Goal: Register for event/course

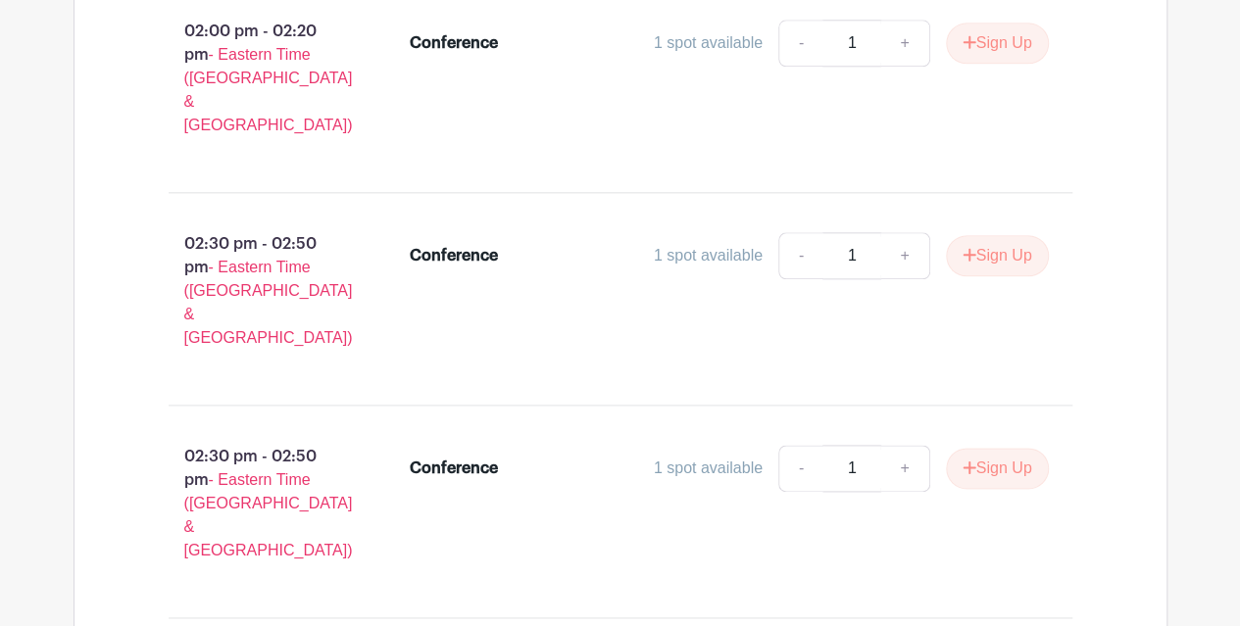
scroll to position [4820, 0]
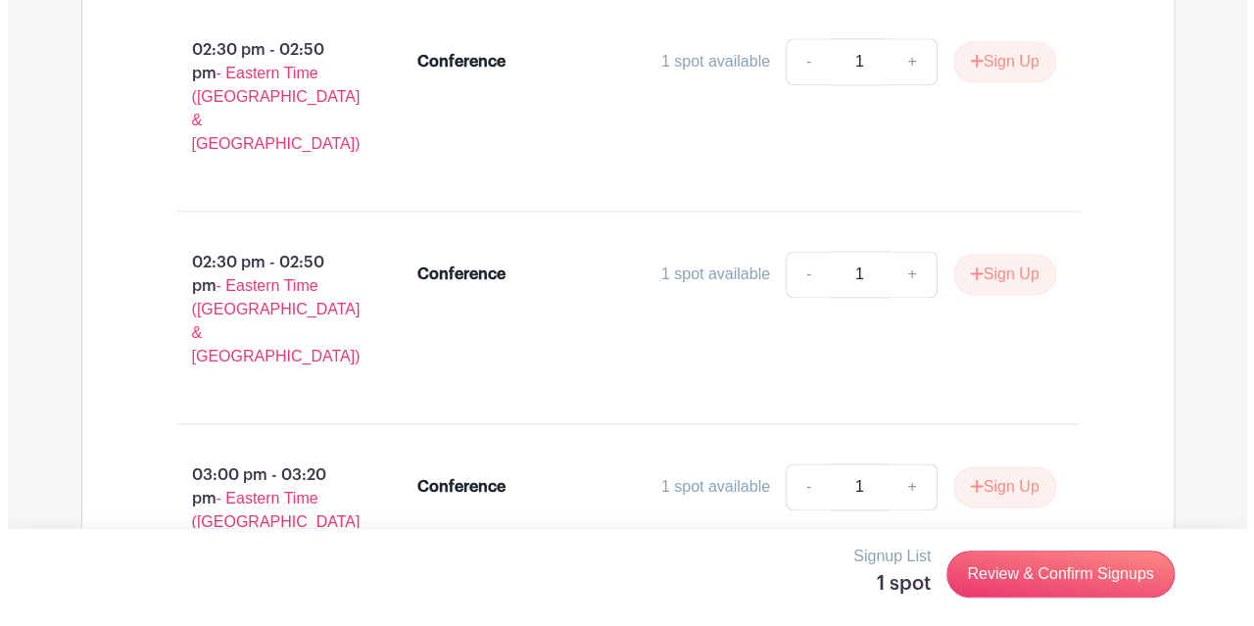
scroll to position [5096, 0]
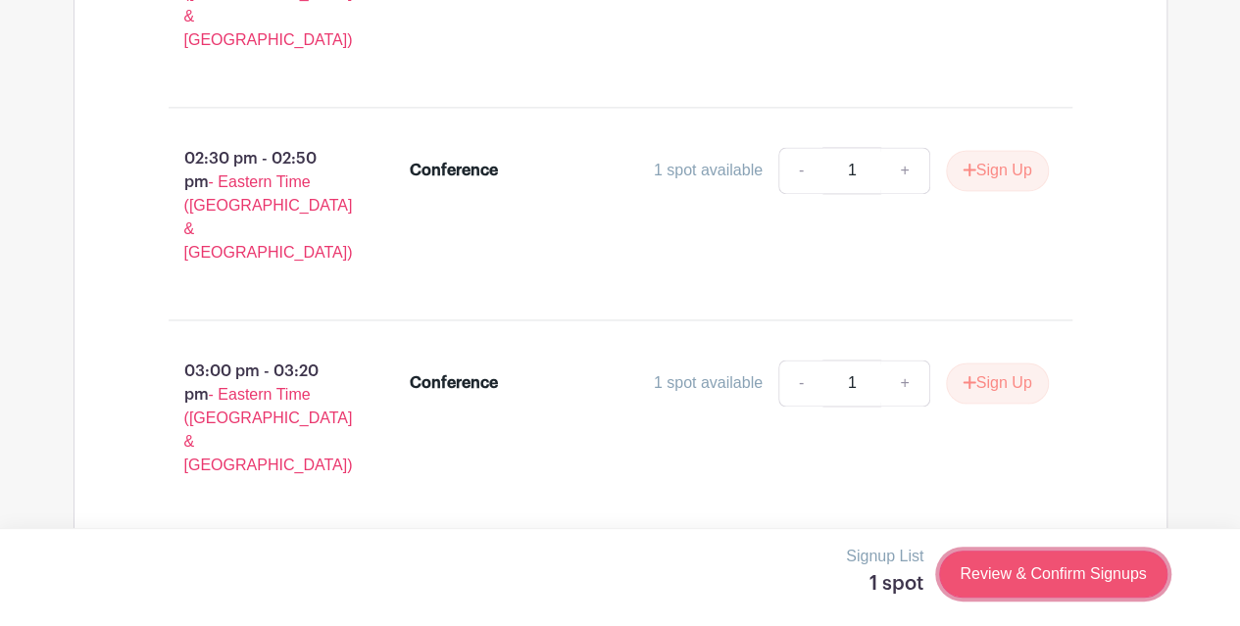
click at [1082, 582] on link "Review & Confirm Signups" at bounding box center [1052, 574] width 227 height 47
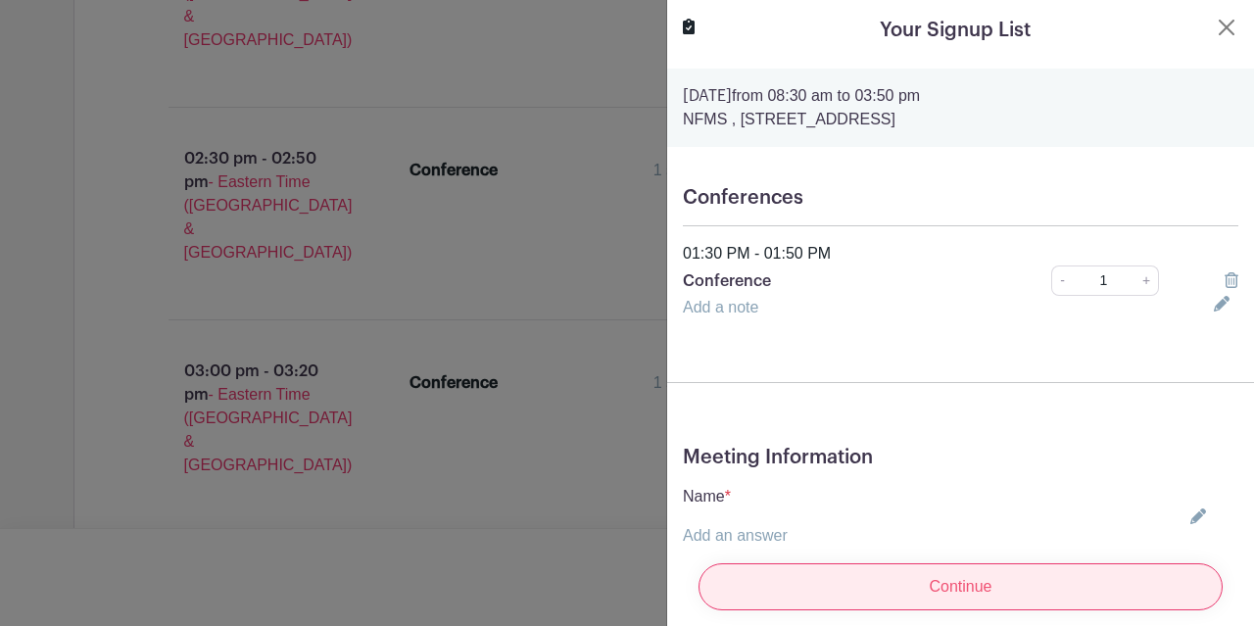
click at [1003, 563] on input "Continue" at bounding box center [961, 586] width 524 height 47
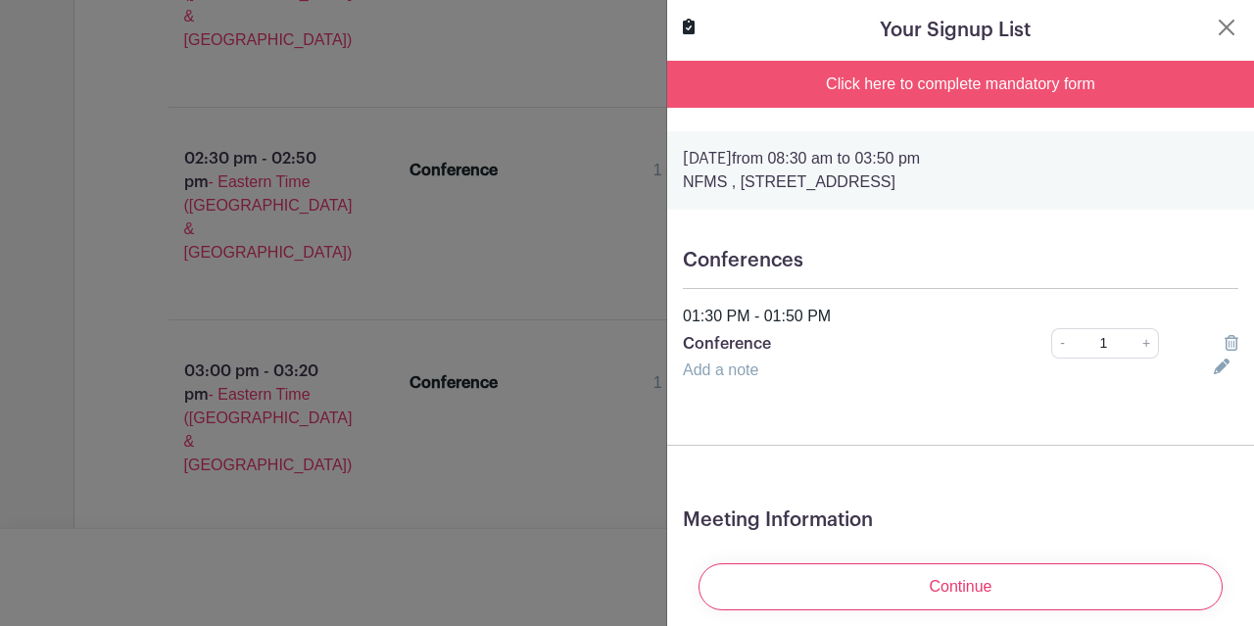
click at [992, 103] on div "Click here to complete mandatory form" at bounding box center [960, 84] width 587 height 47
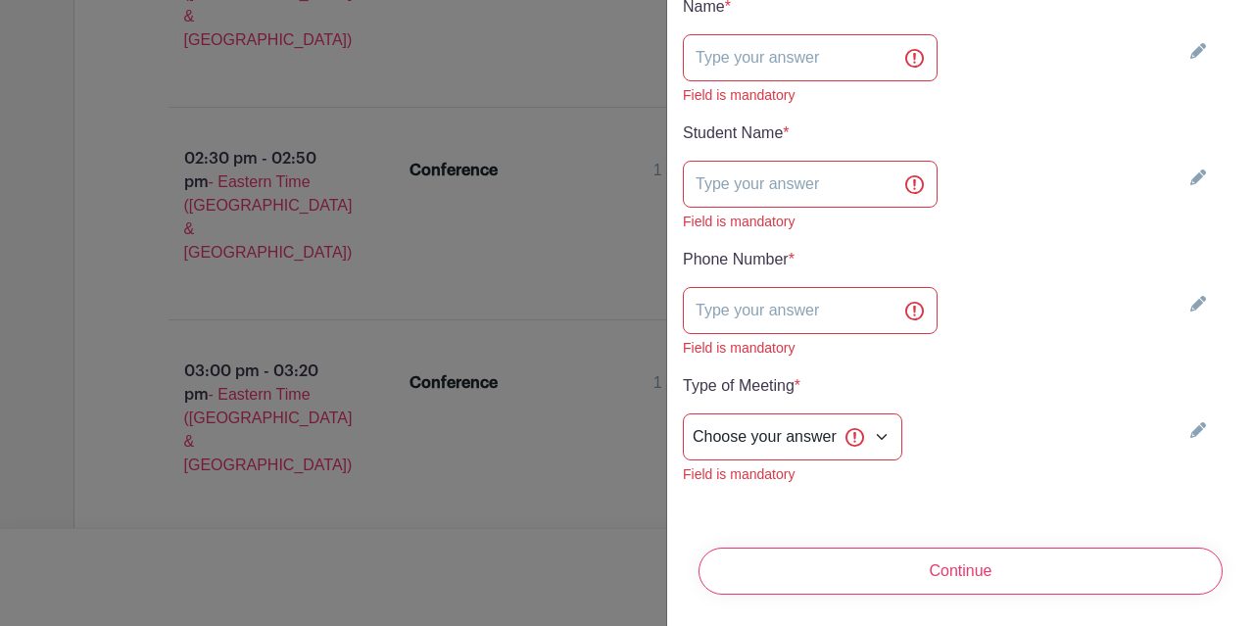
scroll to position [610, 0]
click at [849, 81] on input "text" at bounding box center [810, 57] width 255 height 47
click at [723, 208] on input "text" at bounding box center [810, 184] width 255 height 47
paste input "[PERSON_NAME]"
type input "[PERSON_NAME]"
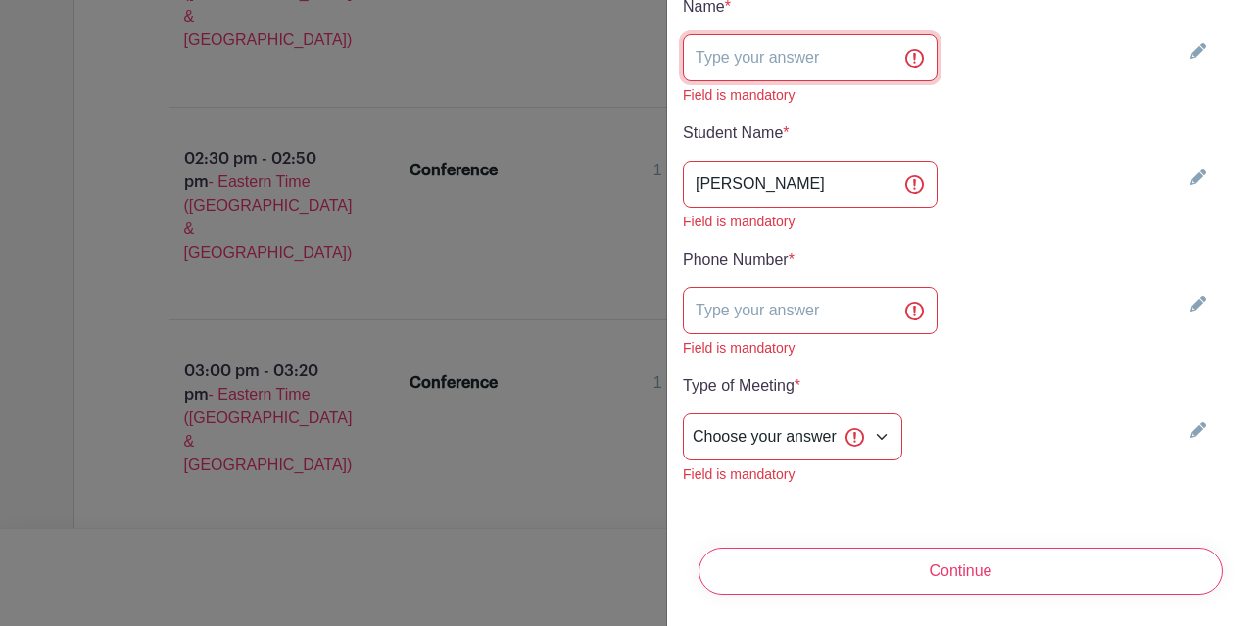
click at [757, 81] on input "text" at bounding box center [810, 57] width 255 height 47
paste input "[PERSON_NAME]"
drag, startPoint x: 770, startPoint y: 140, endPoint x: 637, endPoint y: 155, distance: 134.1
type input "[PERSON_NAME]"
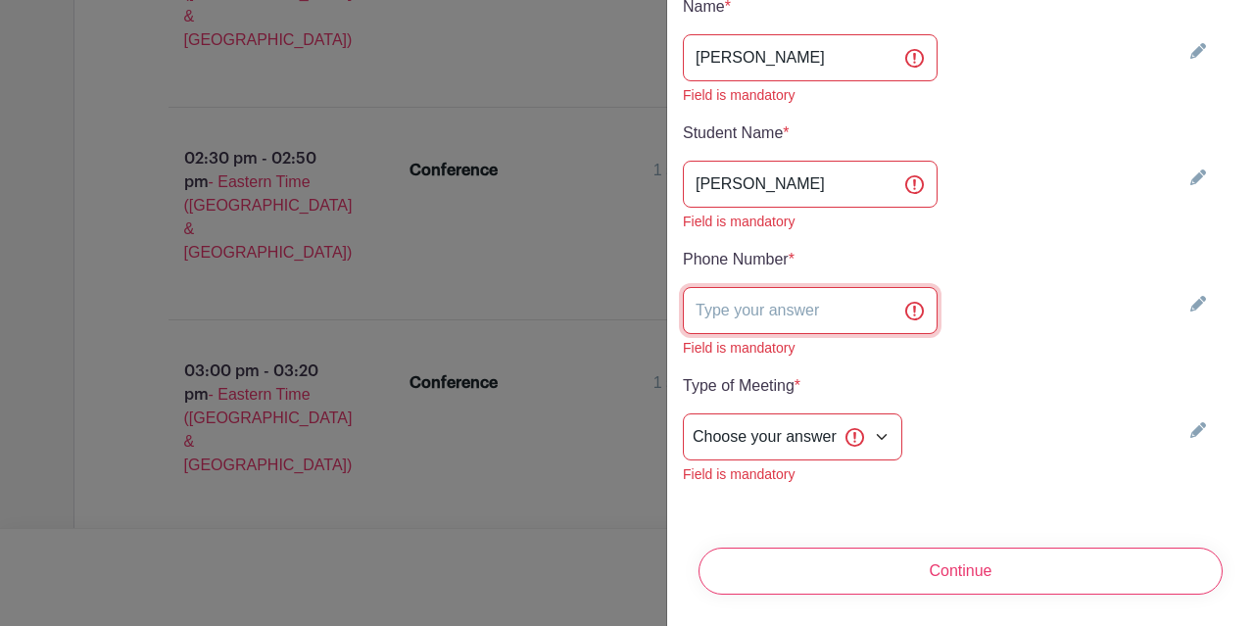
click at [725, 334] on input "text" at bounding box center [810, 310] width 255 height 47
paste input "[PHONE_NUMBER]"
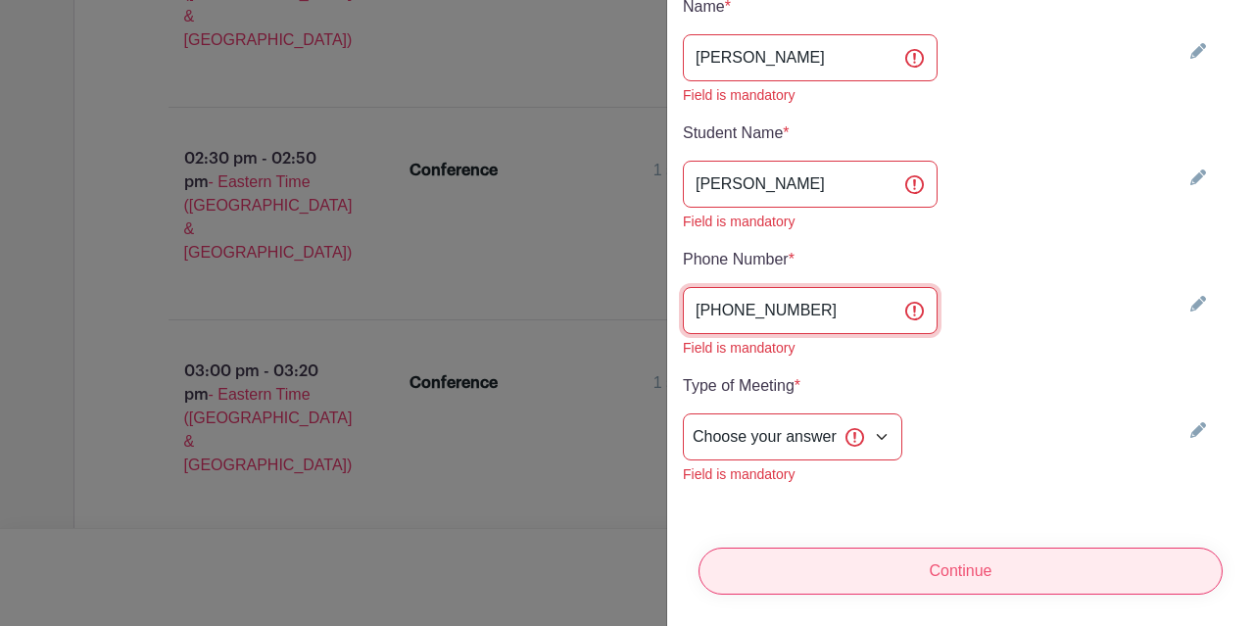
type input "[PHONE_NUMBER]"
click at [884, 558] on input "Continue" at bounding box center [961, 571] width 524 height 47
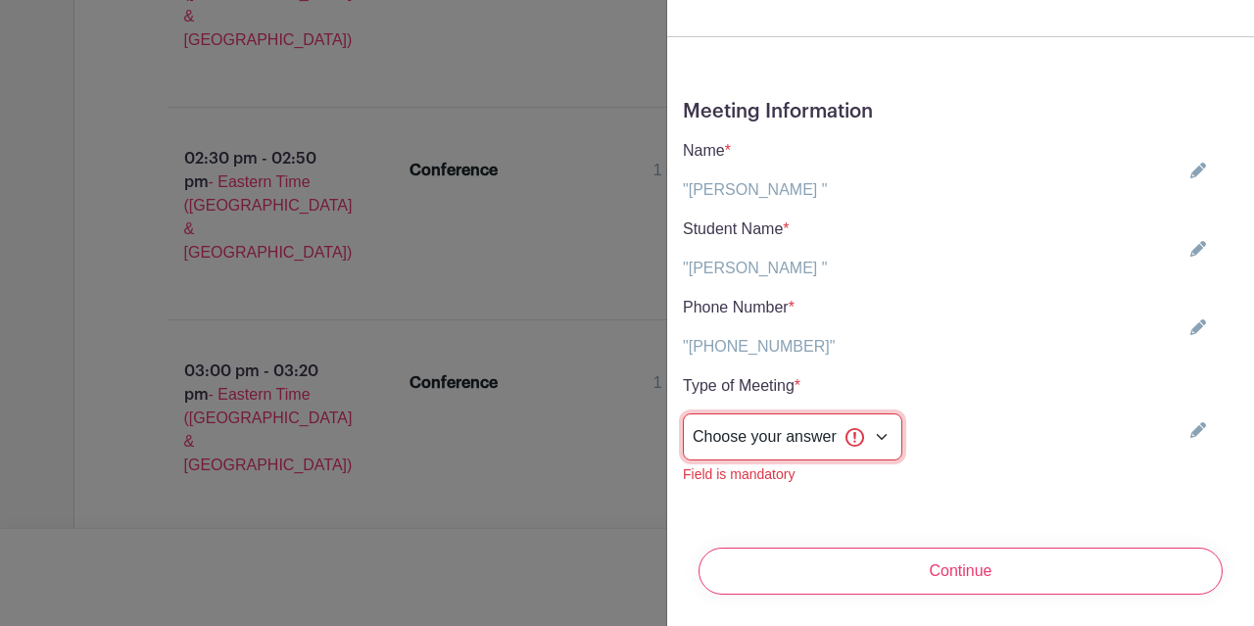
click at [842, 439] on select "Choose your answer In-Person Virtual" at bounding box center [793, 437] width 220 height 47
select select "5262"
click at [686, 414] on select "Choose your answer In-Person Virtual" at bounding box center [793, 437] width 220 height 47
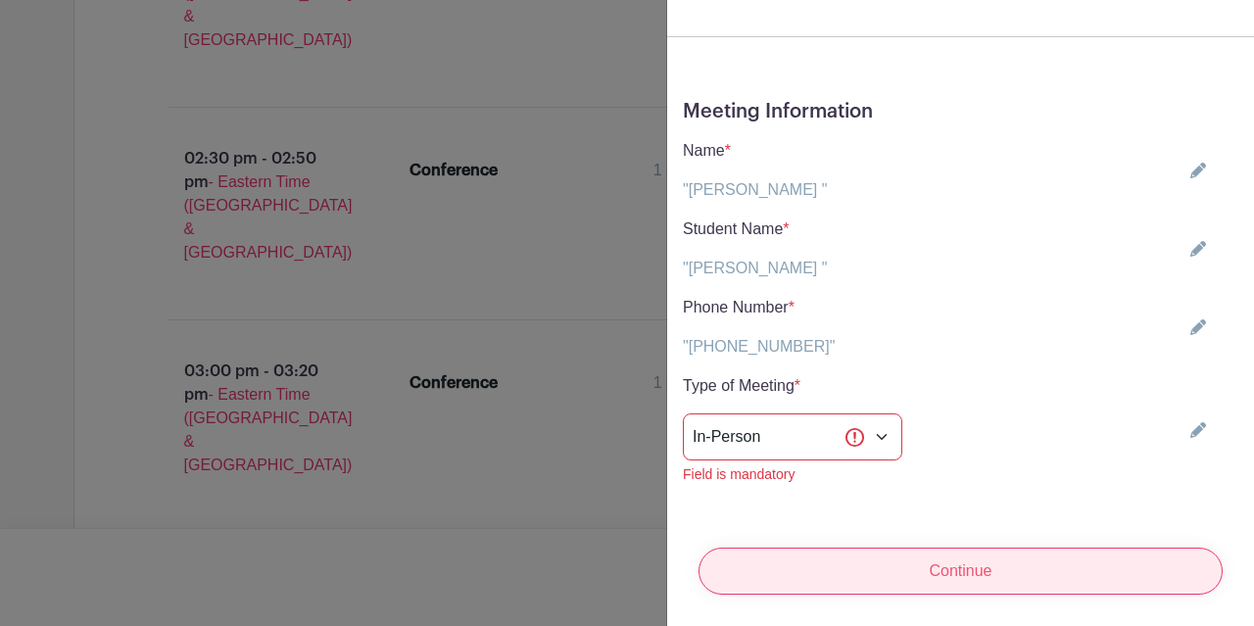
click at [804, 564] on input "Continue" at bounding box center [961, 571] width 524 height 47
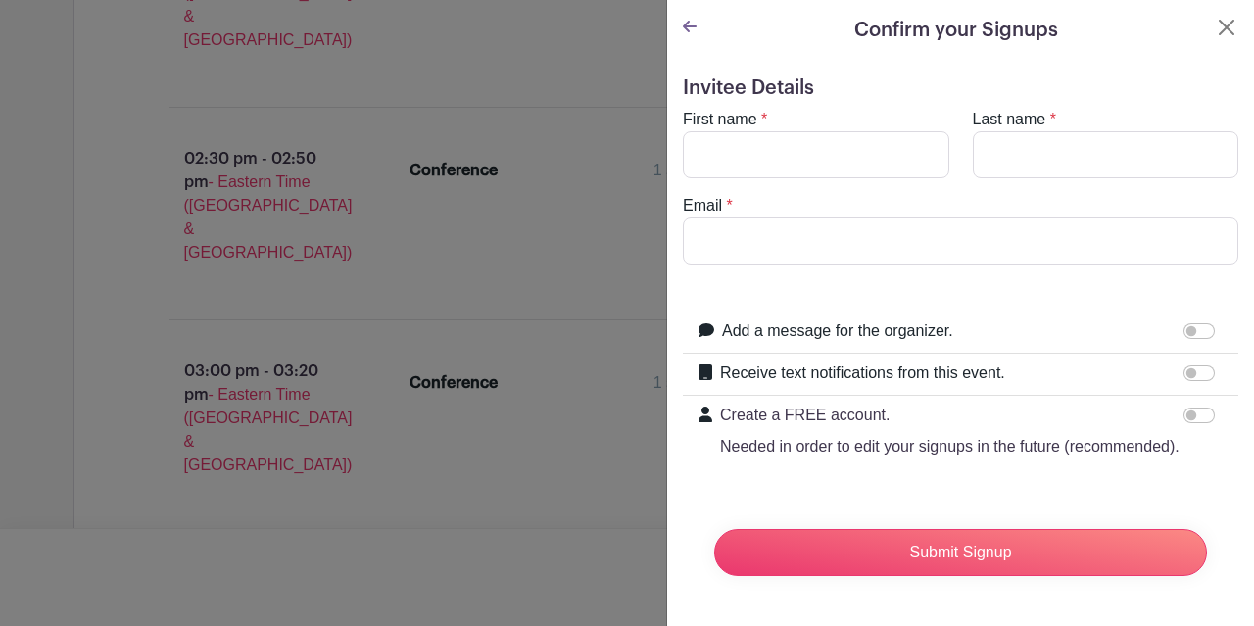
scroll to position [176, 0]
click at [808, 218] on input "Email" at bounding box center [961, 241] width 556 height 47
paste input "[EMAIL_ADDRESS][DOMAIN_NAME]"
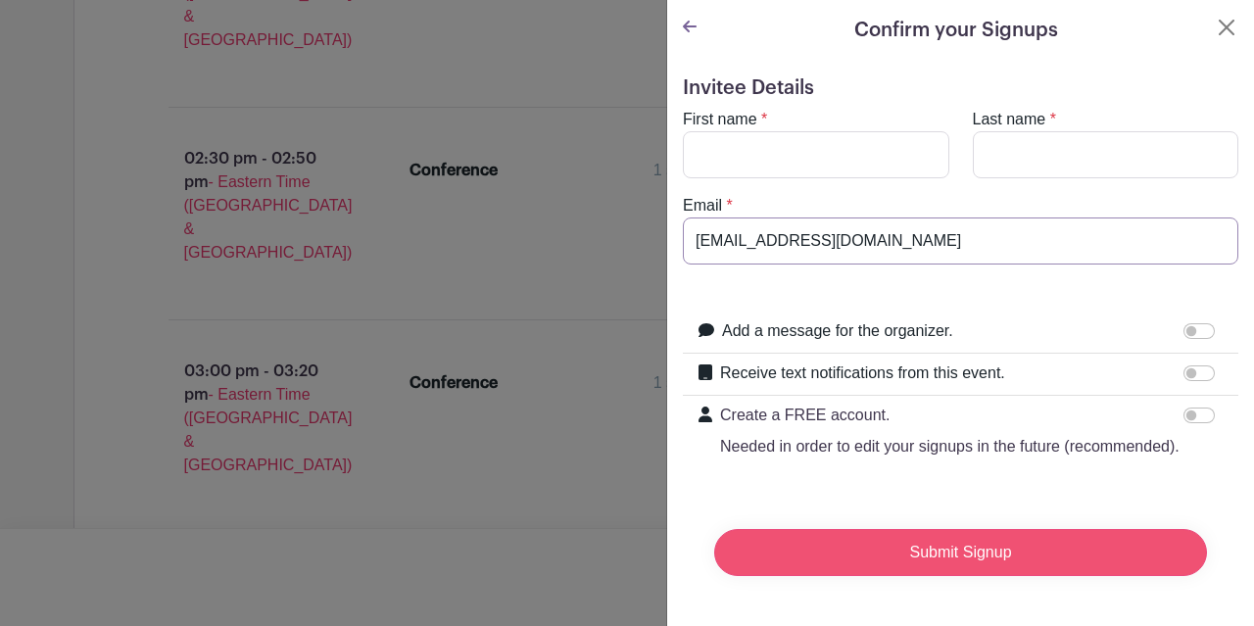
type input "[EMAIL_ADDRESS][DOMAIN_NAME]"
click at [821, 529] on input "Submit Signup" at bounding box center [960, 552] width 493 height 47
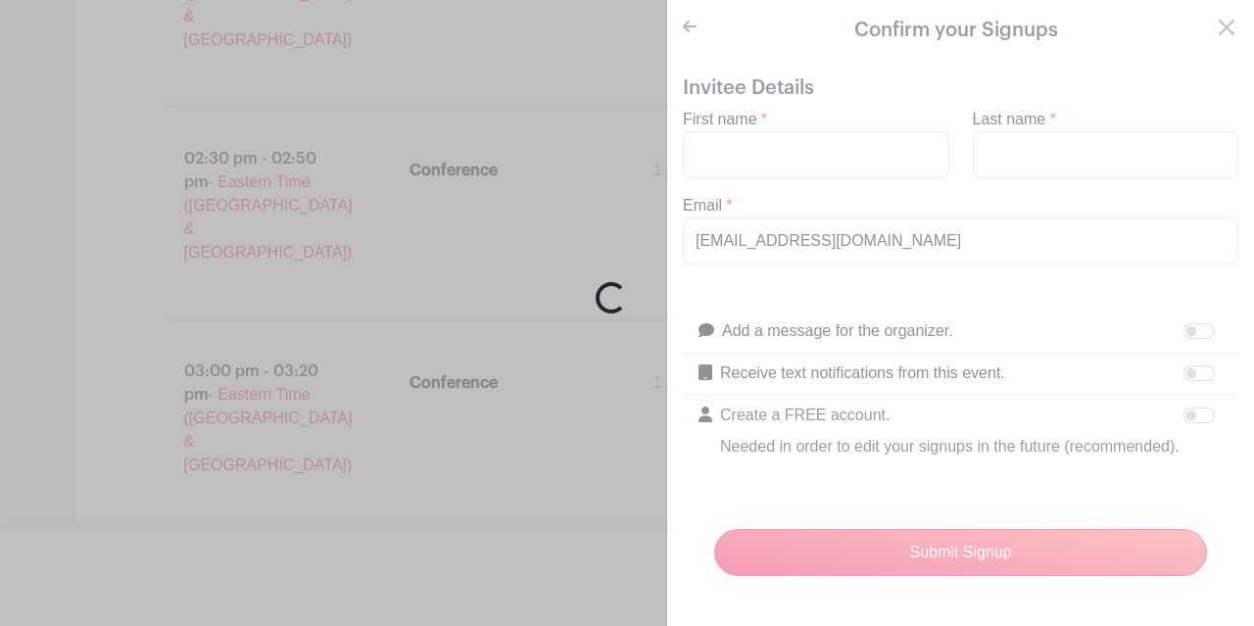
drag, startPoint x: 1247, startPoint y: 219, endPoint x: 1237, endPoint y: 105, distance: 114.1
click at [1237, 105] on div "Loading..." at bounding box center [627, 313] width 1254 height 626
drag, startPoint x: 1248, startPoint y: 167, endPoint x: 1243, endPoint y: 126, distance: 40.5
click at [1239, 126] on div "Loading..." at bounding box center [627, 313] width 1254 height 626
click at [841, 33] on div "Loading..." at bounding box center [627, 313] width 1254 height 626
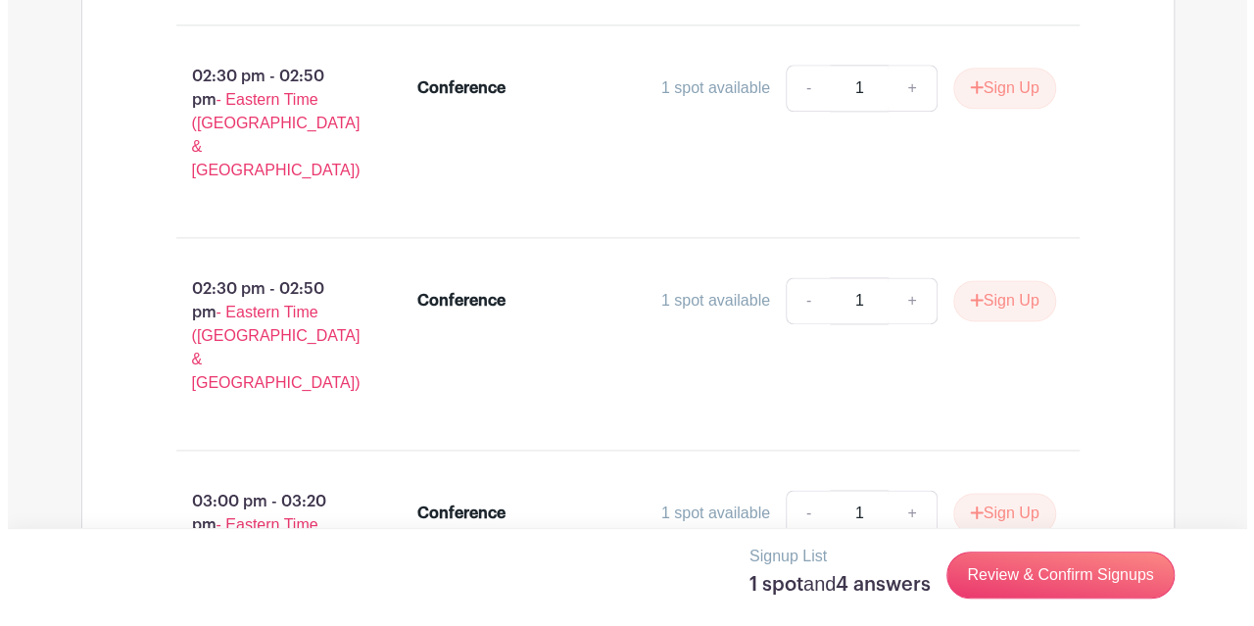
scroll to position [4976, 0]
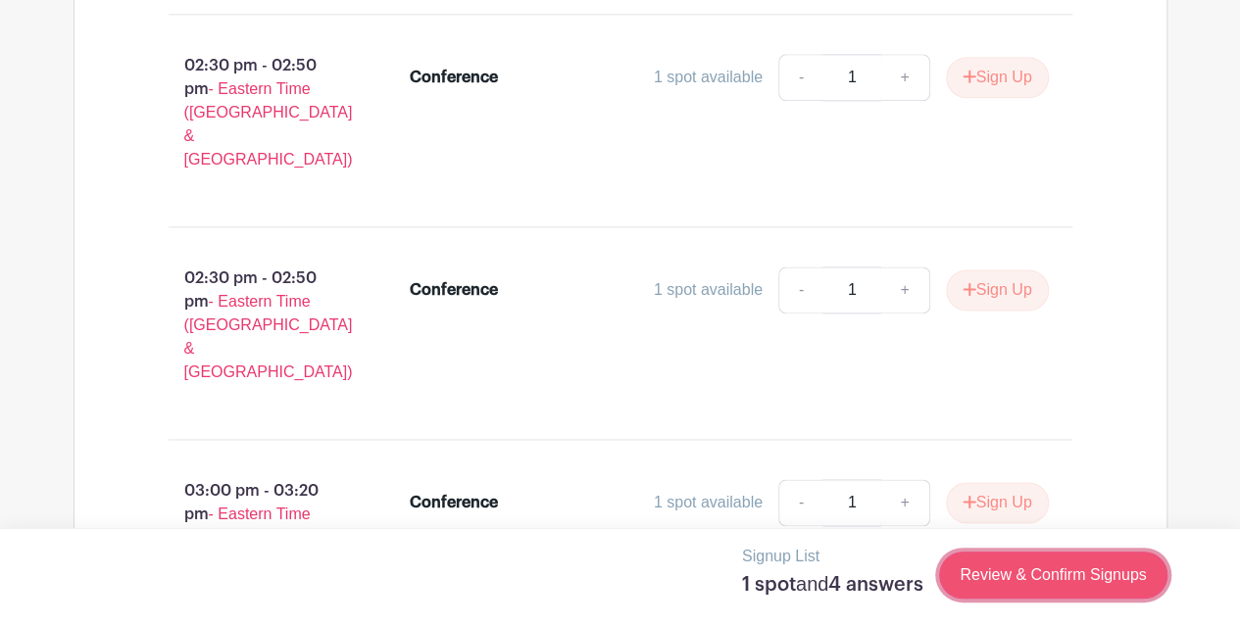
click at [970, 584] on link "Review & Confirm Signups" at bounding box center [1052, 575] width 227 height 47
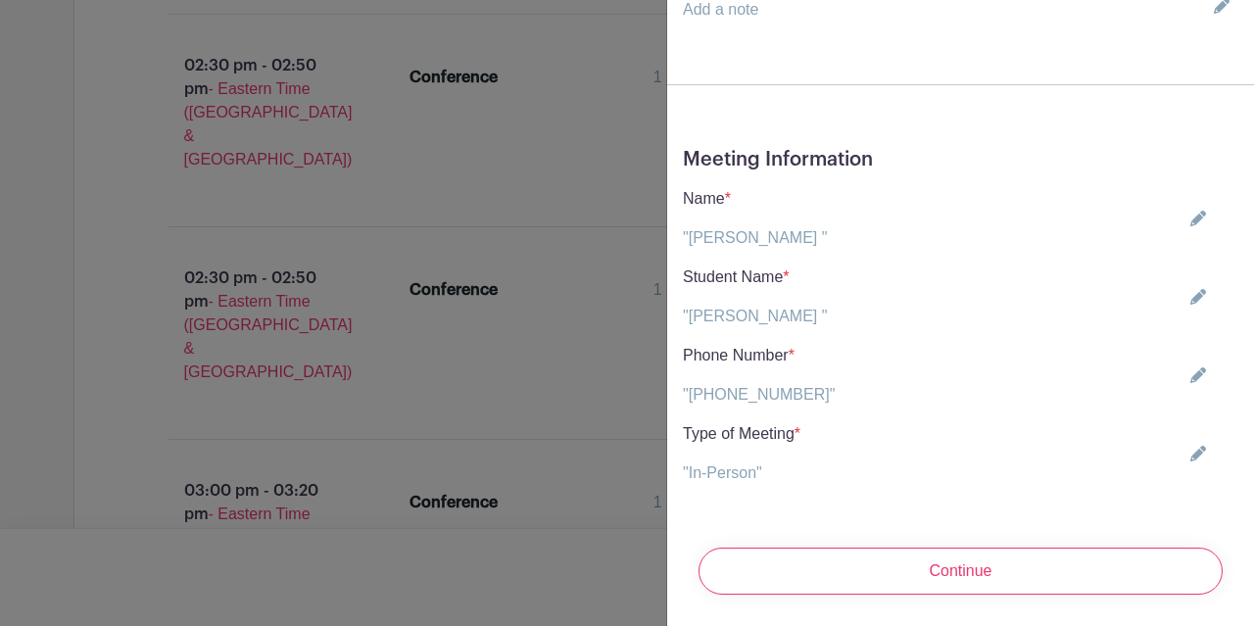
scroll to position [537, 0]
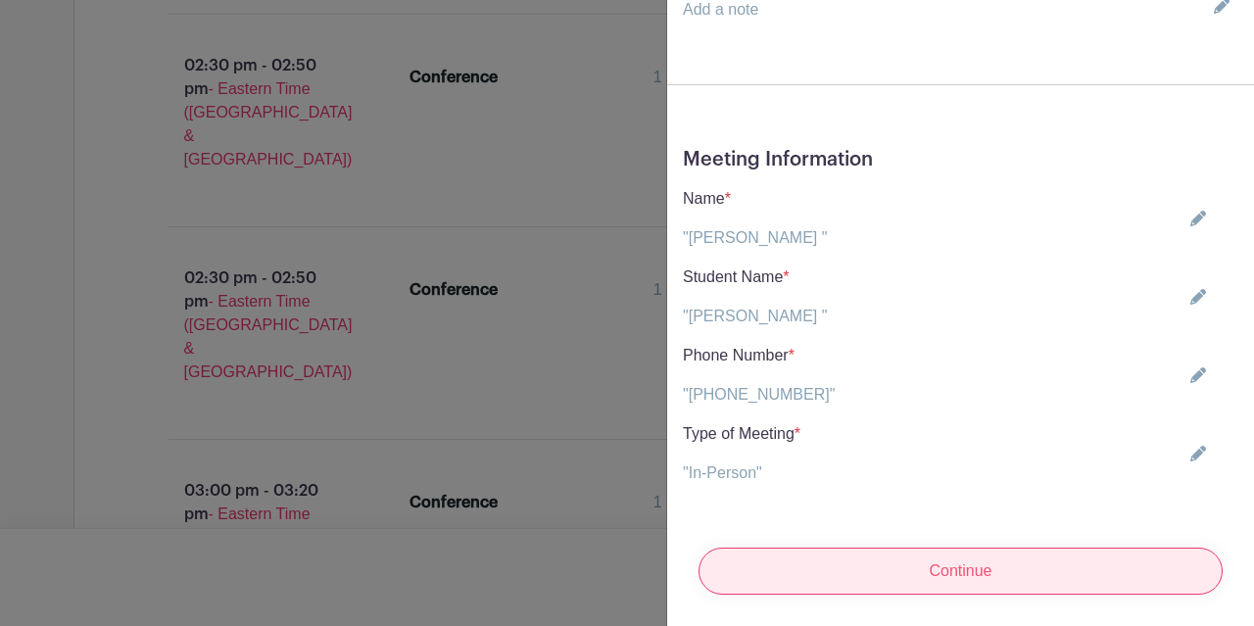
click at [892, 548] on input "Continue" at bounding box center [961, 571] width 524 height 47
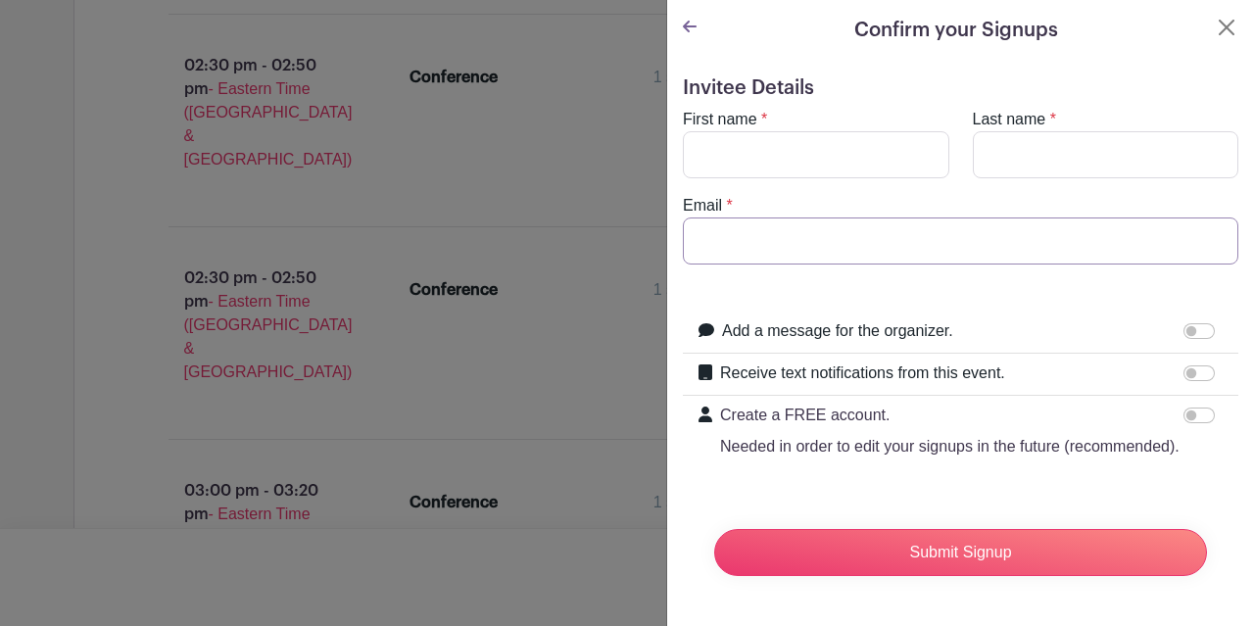
click at [796, 218] on input "Email" at bounding box center [961, 241] width 556 height 47
paste input "[EMAIL_ADDRESS][DOMAIN_NAME]"
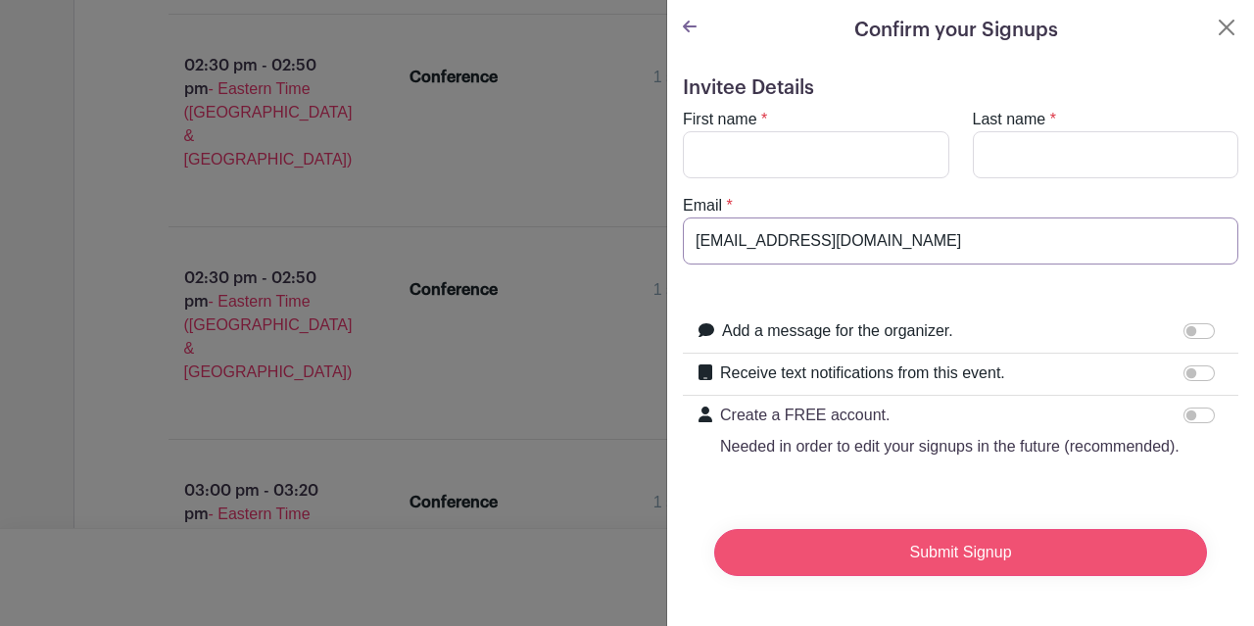
type input "[EMAIL_ADDRESS][DOMAIN_NAME]"
click at [828, 539] on input "Submit Signup" at bounding box center [960, 552] width 493 height 47
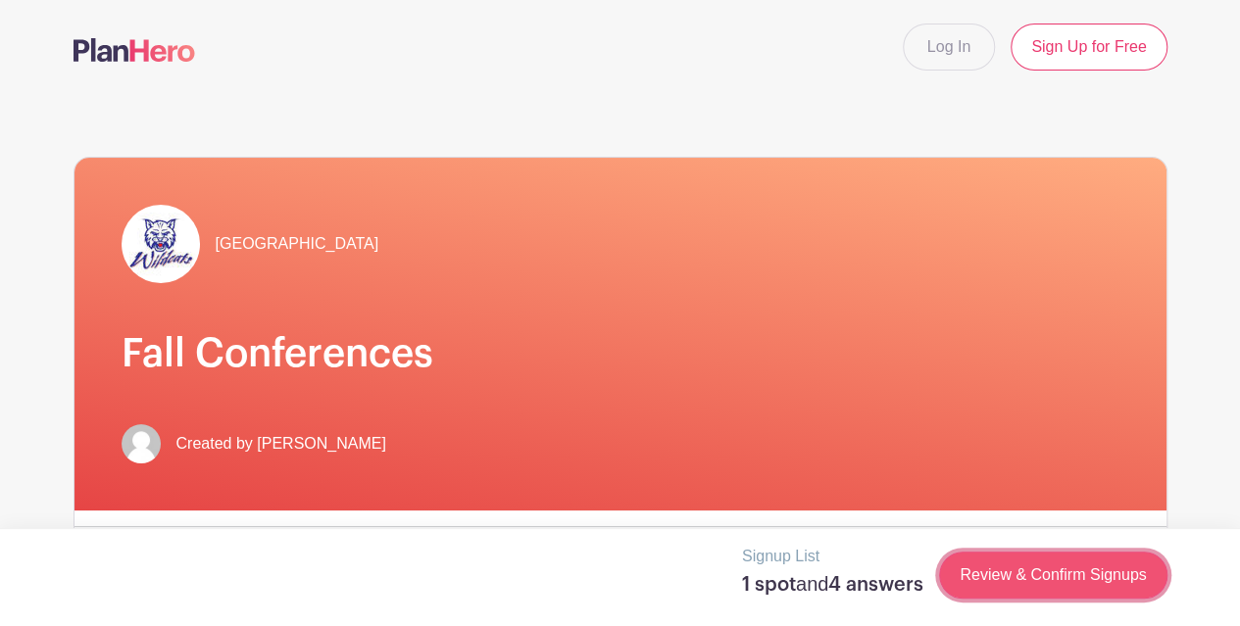
click at [1045, 575] on link "Review & Confirm Signups" at bounding box center [1052, 575] width 227 height 47
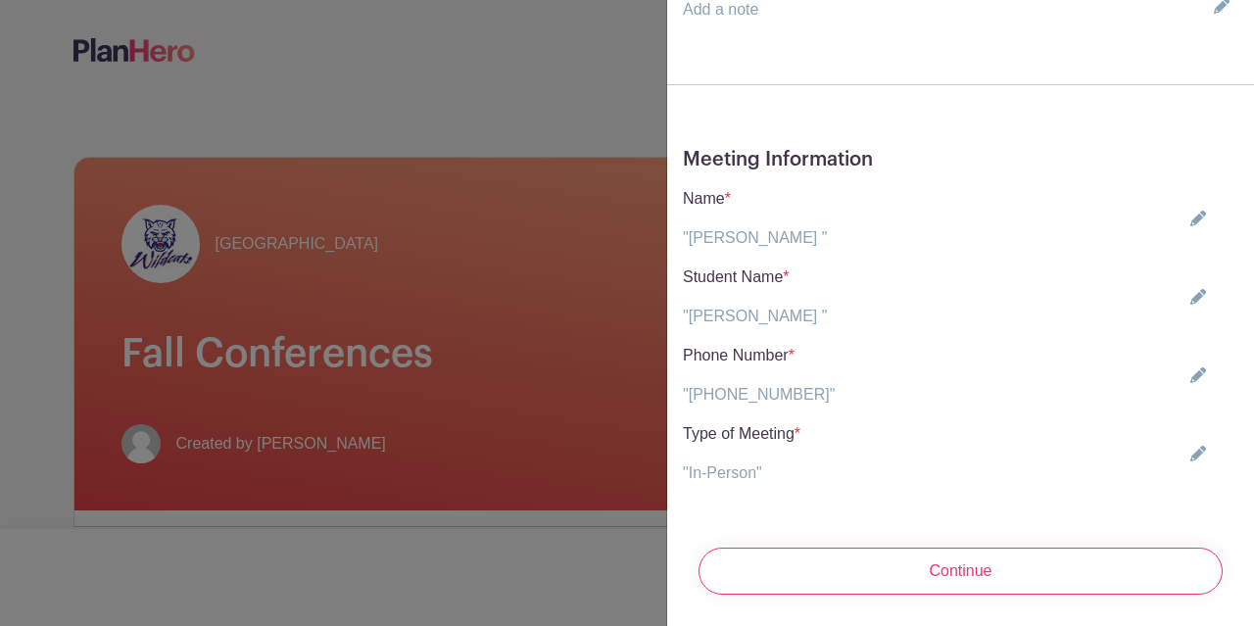
scroll to position [537, 0]
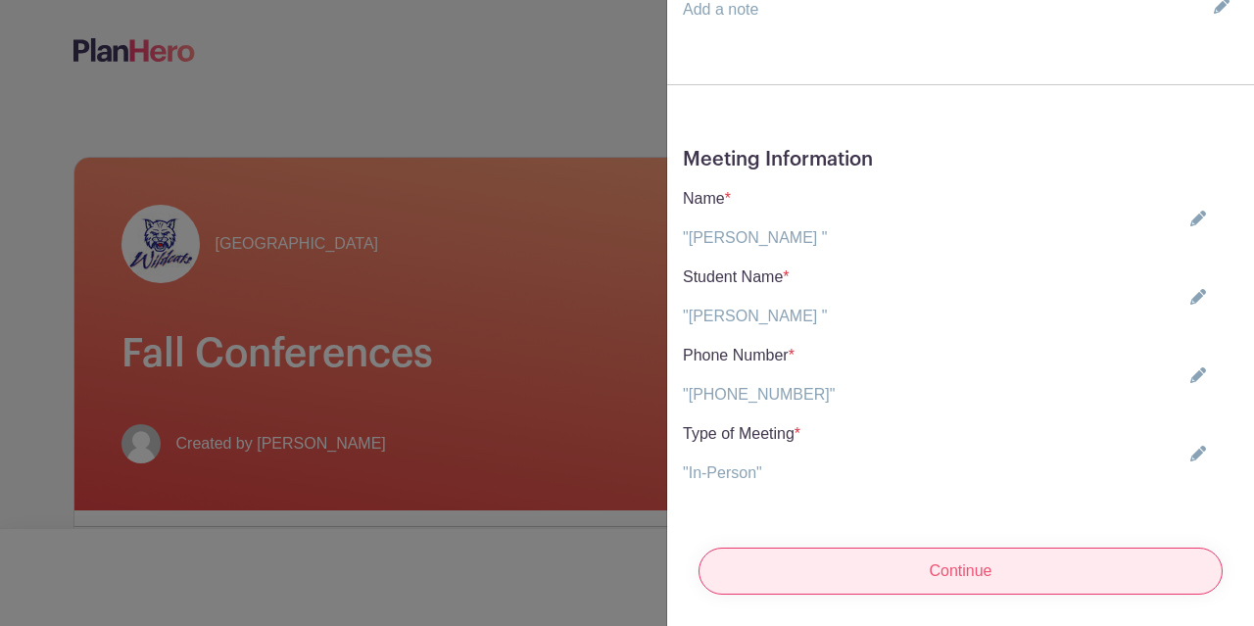
click at [973, 551] on input "Continue" at bounding box center [961, 571] width 524 height 47
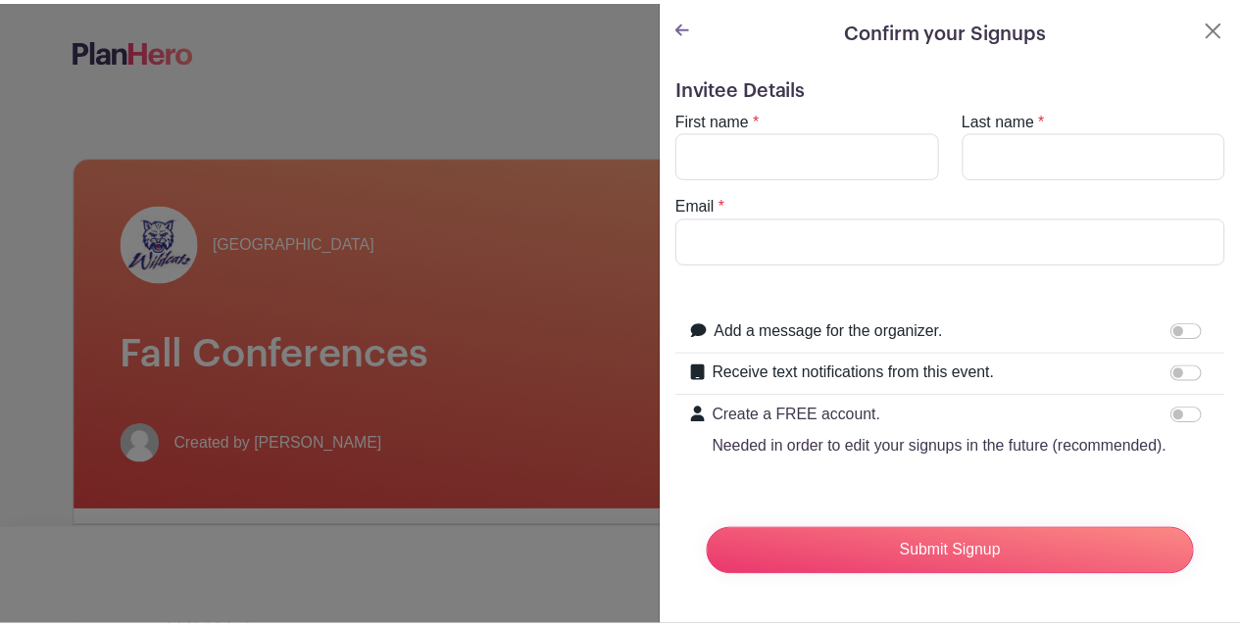
scroll to position [0, 0]
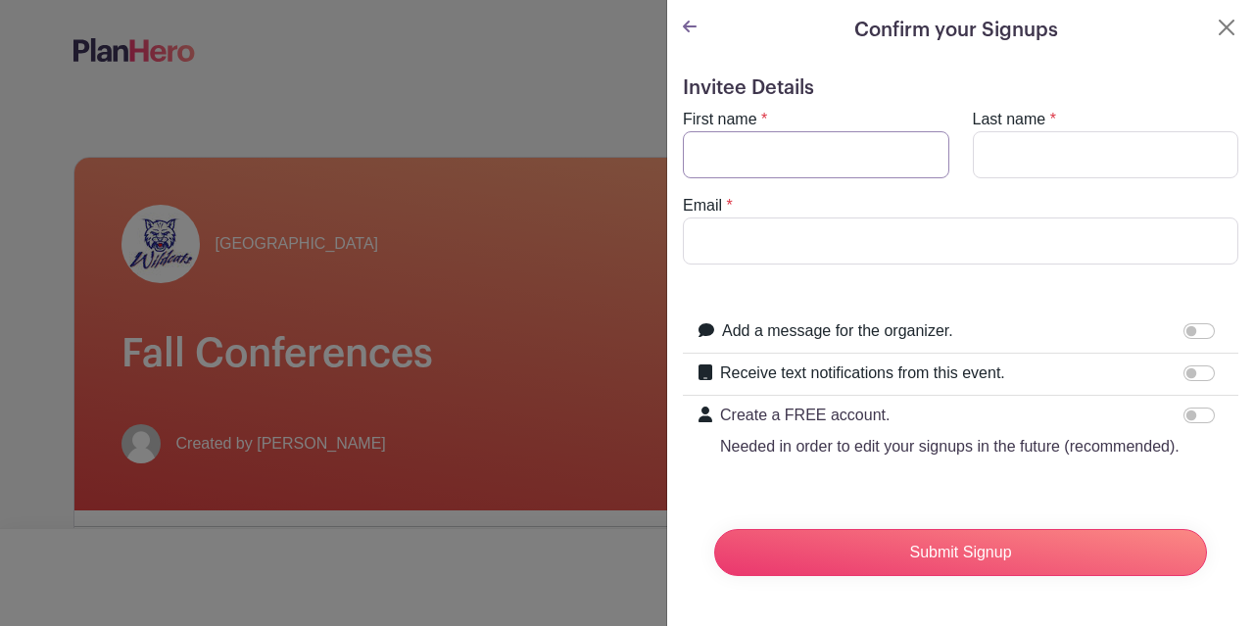
click at [780, 178] on input "First name" at bounding box center [816, 154] width 267 height 47
click at [742, 265] on input "Email" at bounding box center [961, 241] width 556 height 47
paste input "[EMAIL_ADDRESS][DOMAIN_NAME]"
type input "[EMAIL_ADDRESS][DOMAIN_NAME]"
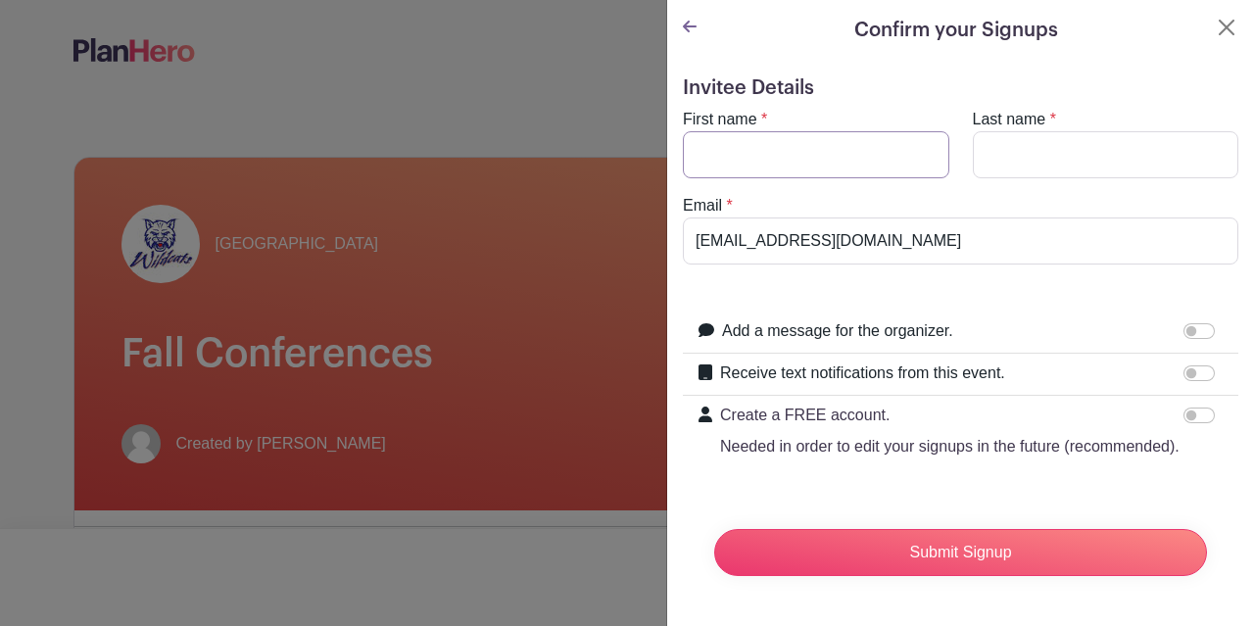
click at [751, 178] on input "First name" at bounding box center [816, 154] width 267 height 47
type input "[PERSON_NAME]"
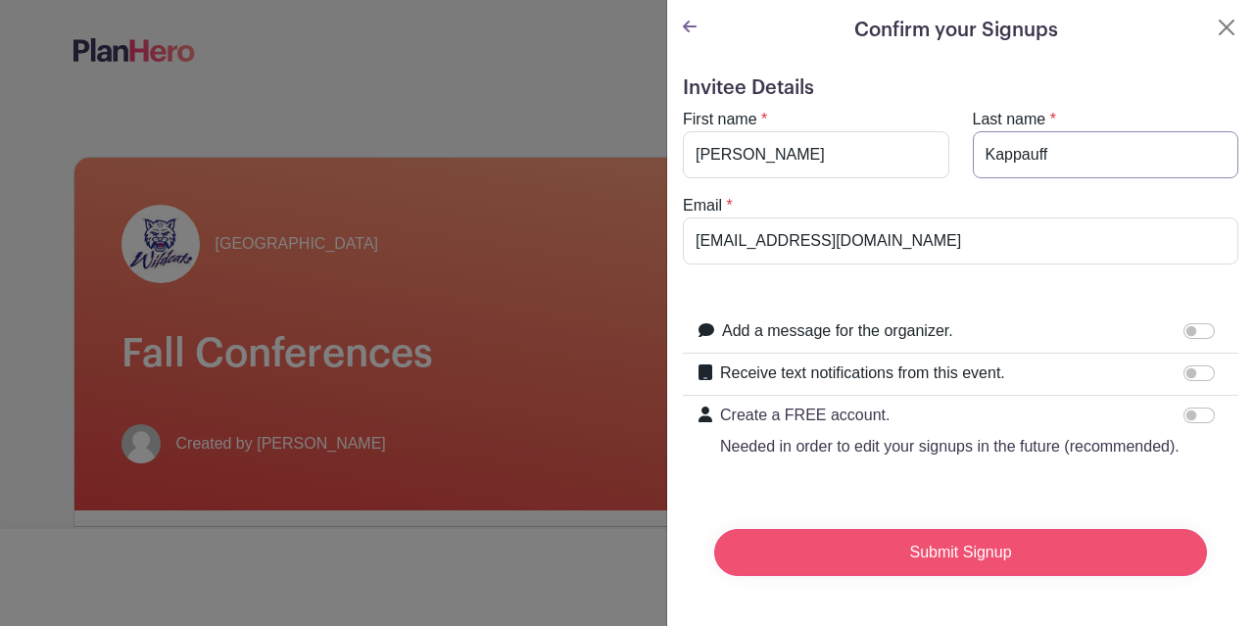
type input "Kappauff"
click at [900, 574] on input "Submit Signup" at bounding box center [960, 552] width 493 height 47
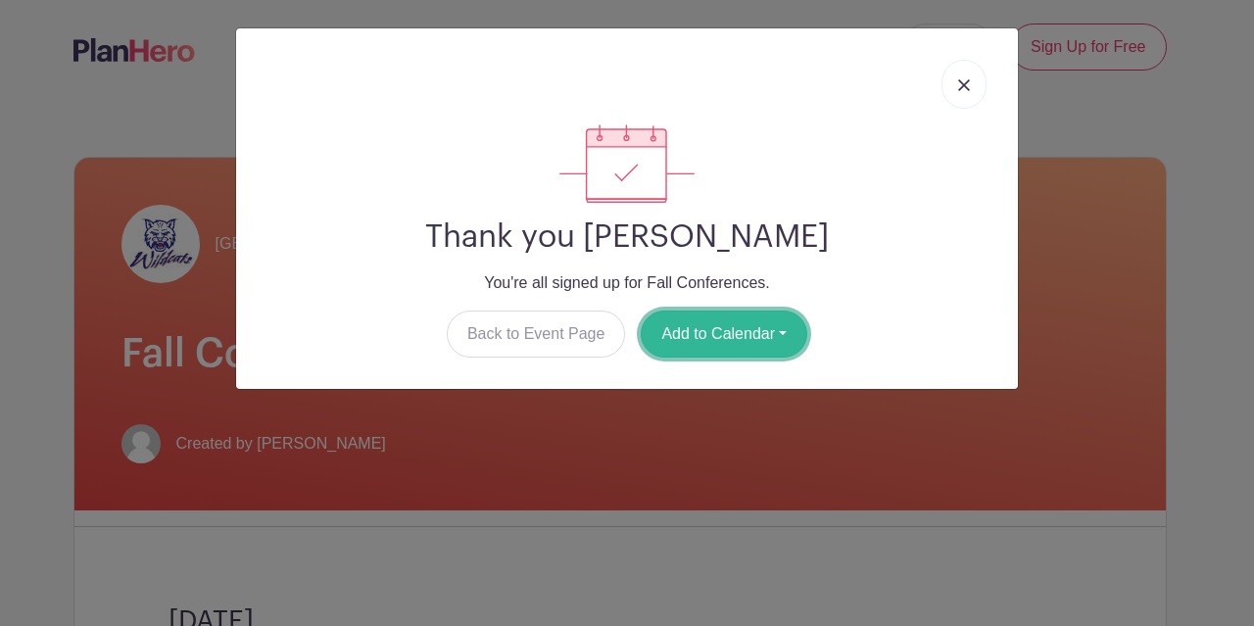
click at [784, 358] on button "Add to Calendar" at bounding box center [724, 334] width 167 height 47
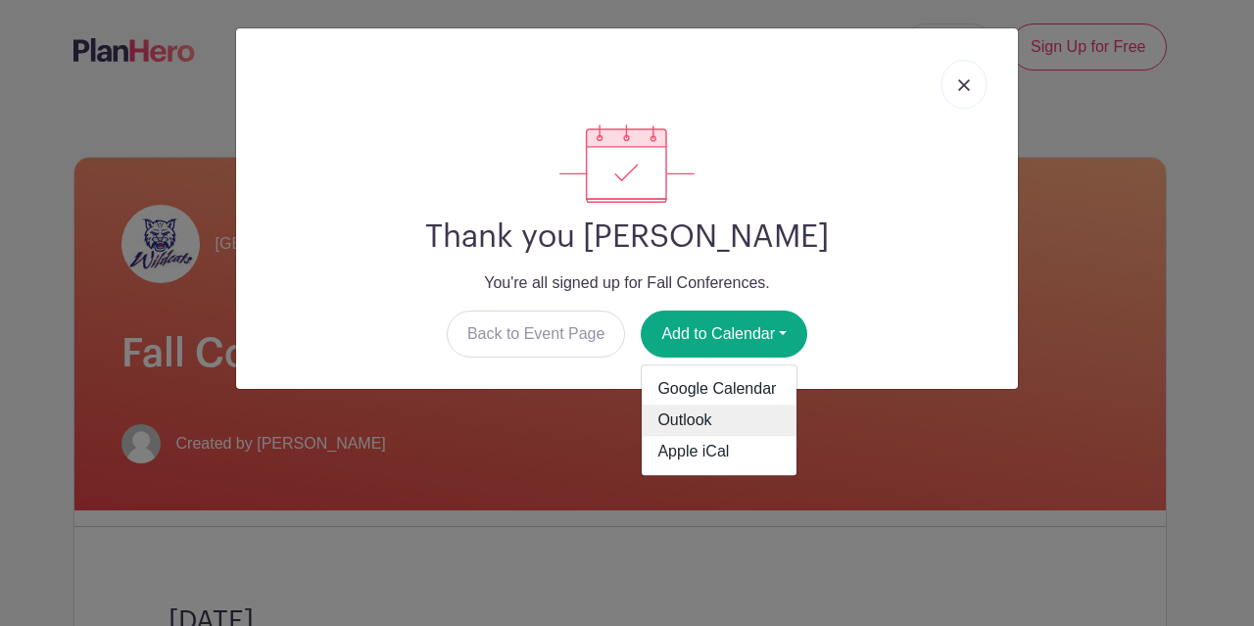
click at [679, 437] on link "Outlook" at bounding box center [719, 421] width 155 height 31
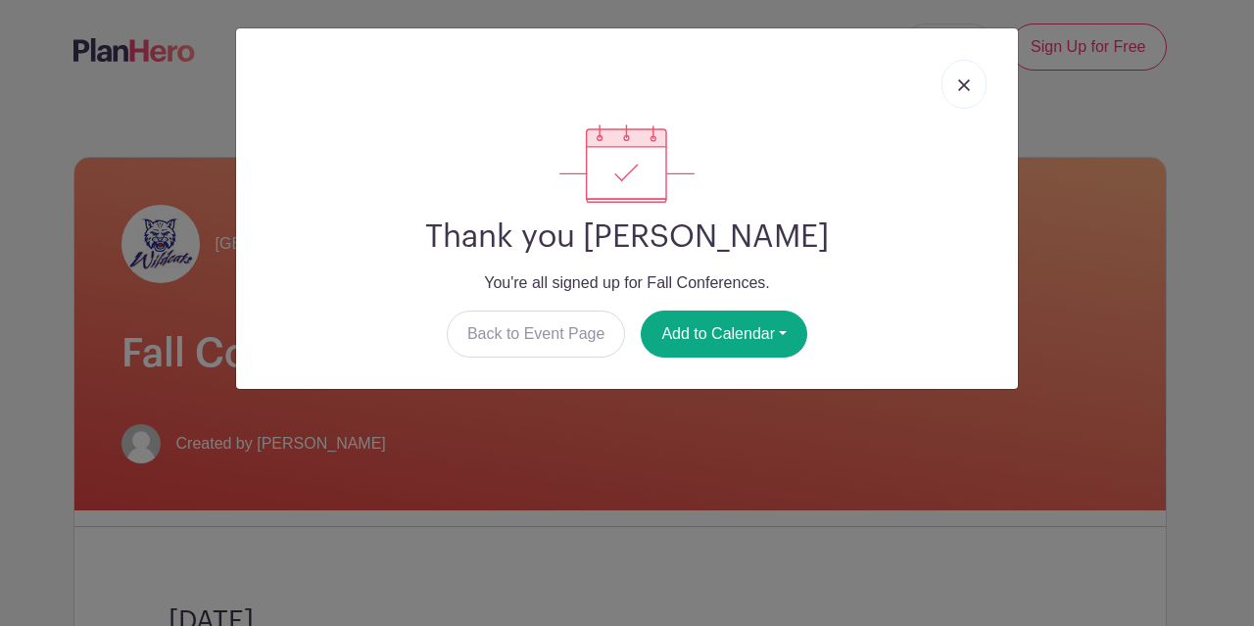
click at [958, 91] on img at bounding box center [964, 85] width 12 height 12
